Goal: Task Accomplishment & Management: Manage account settings

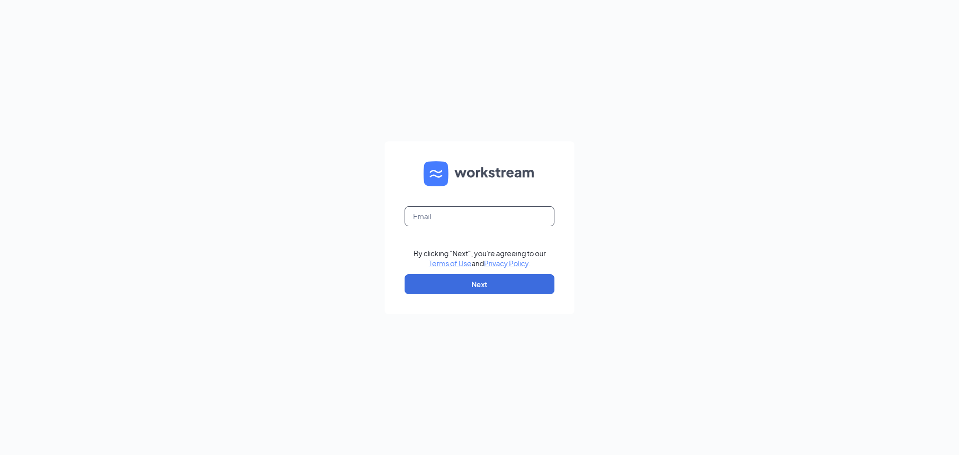
click at [457, 217] on input "text" at bounding box center [479, 216] width 150 height 20
type input "[EMAIL_ADDRESS][DOMAIN_NAME]"
click at [479, 281] on button "Next" at bounding box center [479, 284] width 150 height 20
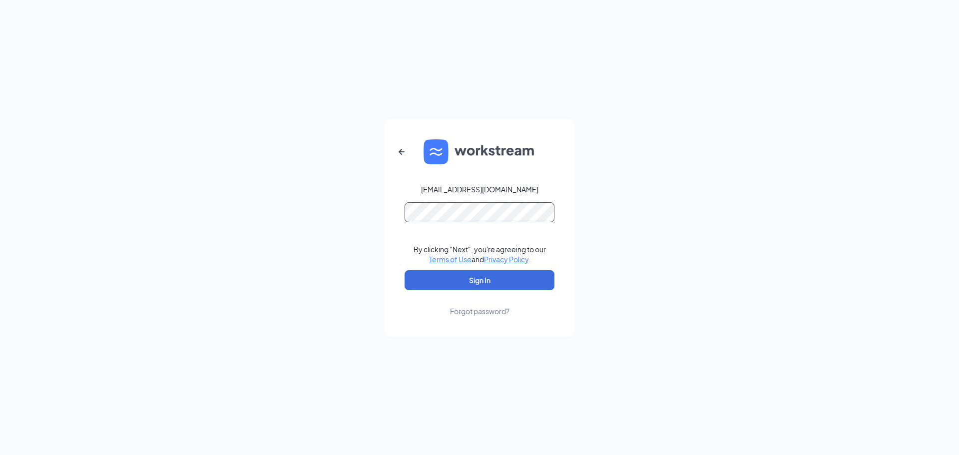
click at [404, 270] on button "Sign In" at bounding box center [479, 280] width 150 height 20
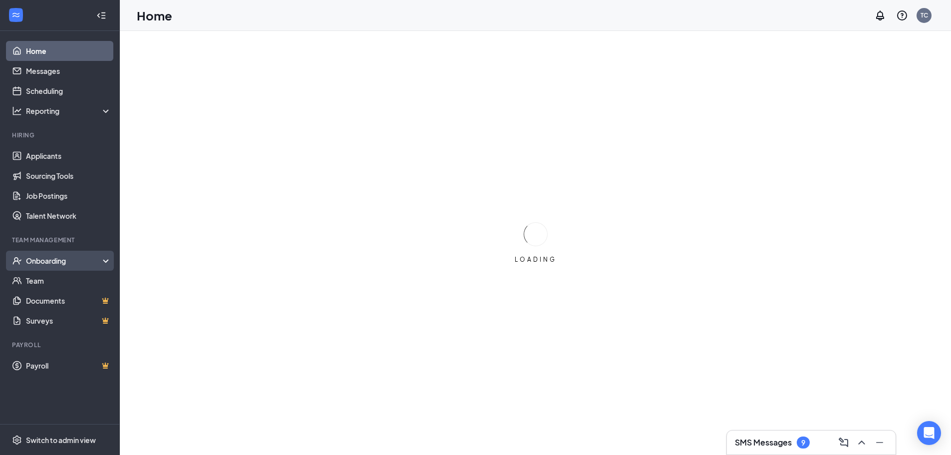
click at [82, 266] on div "Onboarding" at bounding box center [64, 261] width 77 height 10
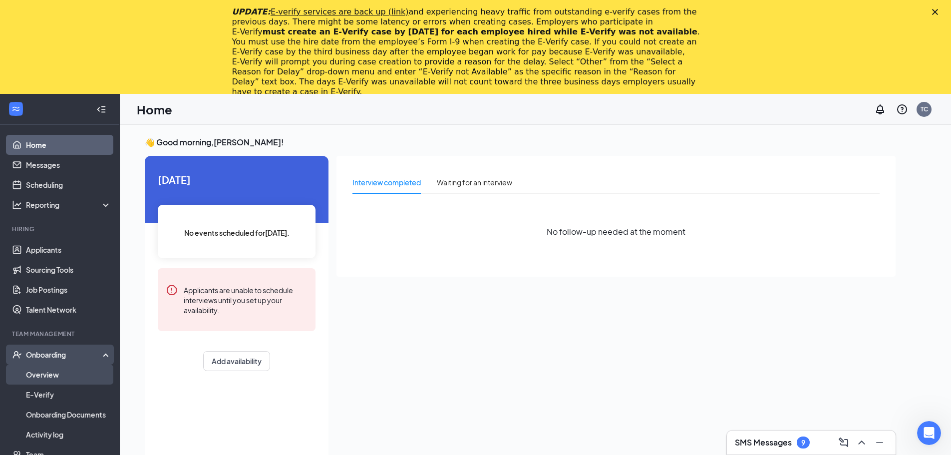
click at [70, 378] on link "Overview" at bounding box center [68, 374] width 85 height 20
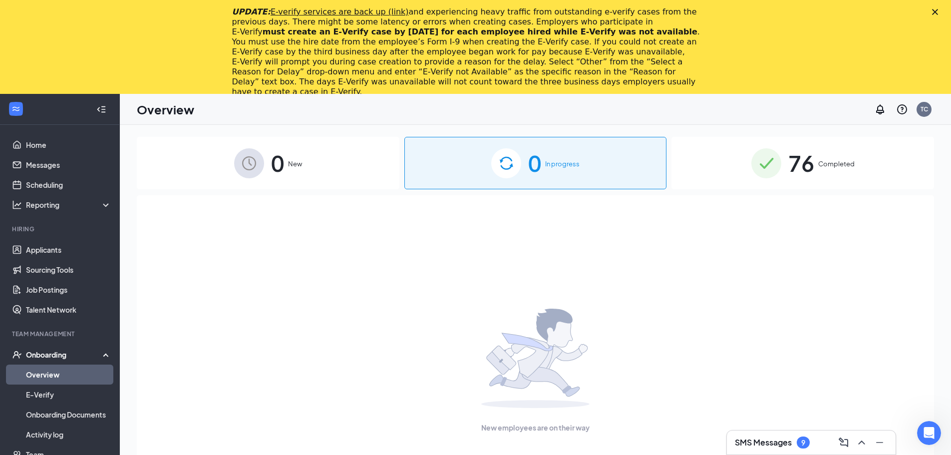
click at [768, 153] on img at bounding box center [766, 163] width 30 height 30
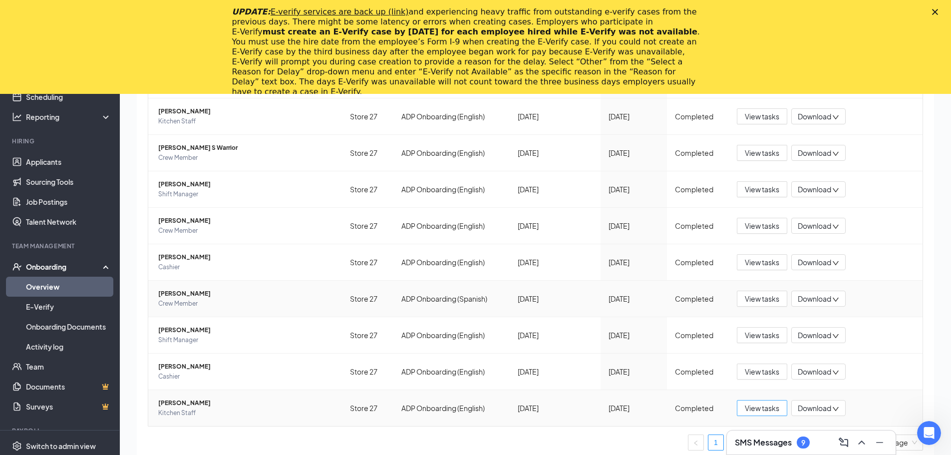
scroll to position [139, 0]
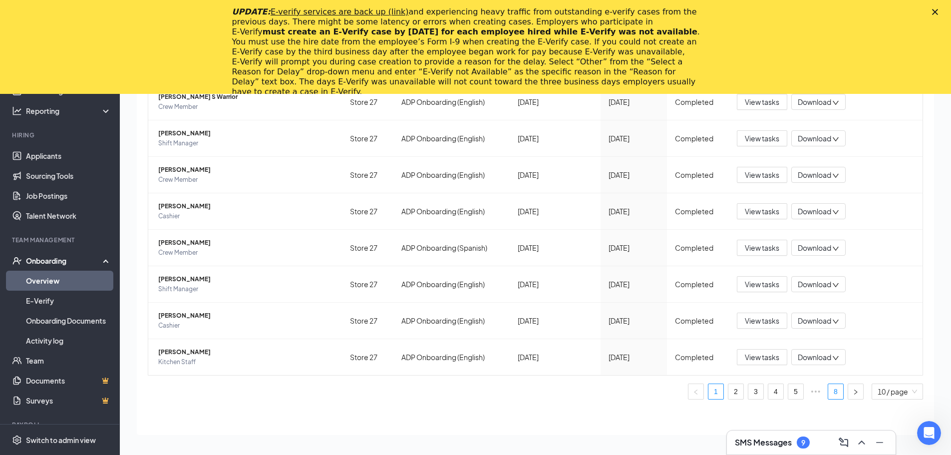
click at [828, 391] on link "8" at bounding box center [835, 391] width 15 height 15
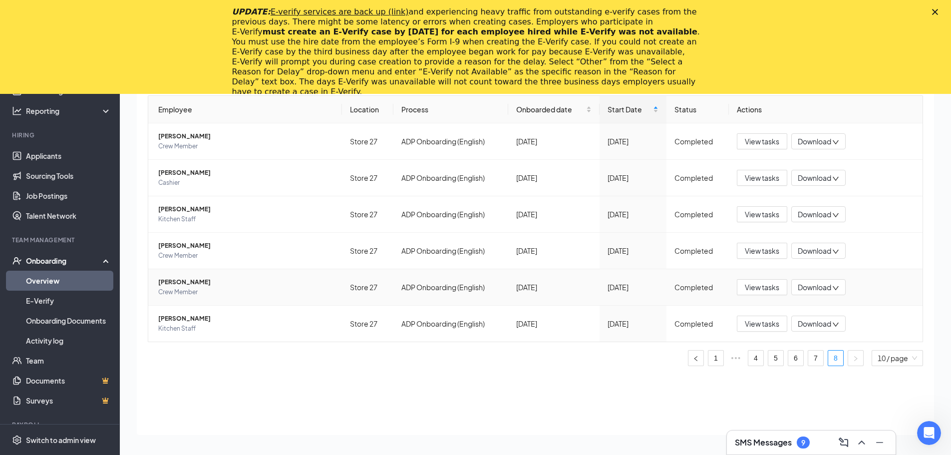
click at [173, 283] on span "Tavian A Hall" at bounding box center [246, 282] width 176 height 10
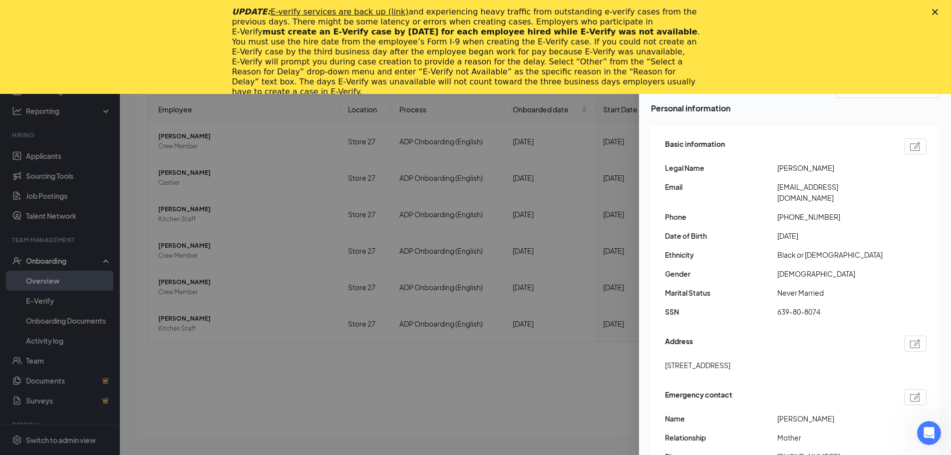
click at [556, 149] on div at bounding box center [475, 227] width 951 height 455
